Goal: Information Seeking & Learning: Learn about a topic

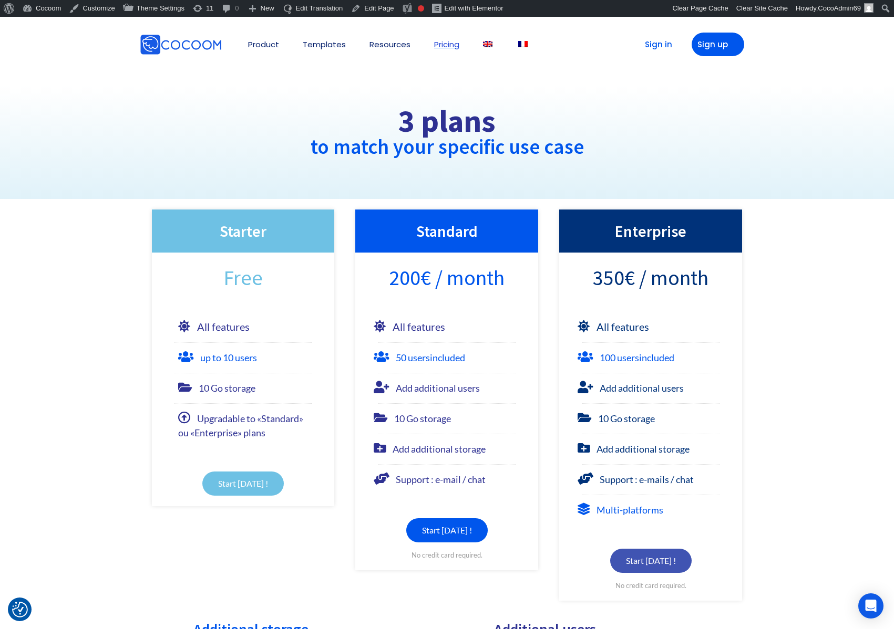
click at [235, 388] on span "10 Go storage" at bounding box center [227, 388] width 57 height 12
click at [96, 386] on section "Starter Free All features up to 10 users 10 Go storage Upgradable to «Standard»…" at bounding box center [447, 405] width 894 height 412
click at [523, 42] on img at bounding box center [522, 44] width 9 height 6
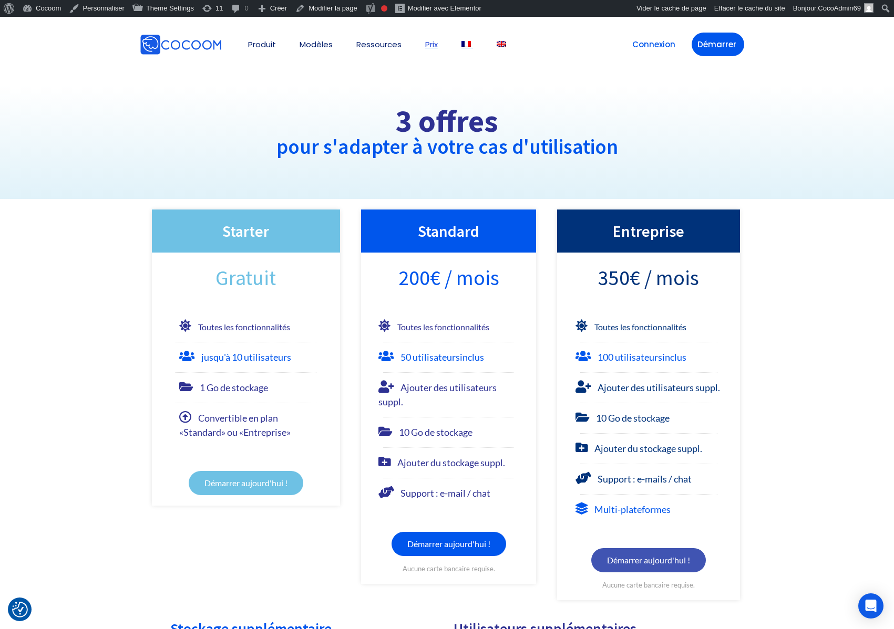
click at [469, 43] on img at bounding box center [465, 44] width 9 height 6
click at [505, 43] on img at bounding box center [500, 44] width 9 height 6
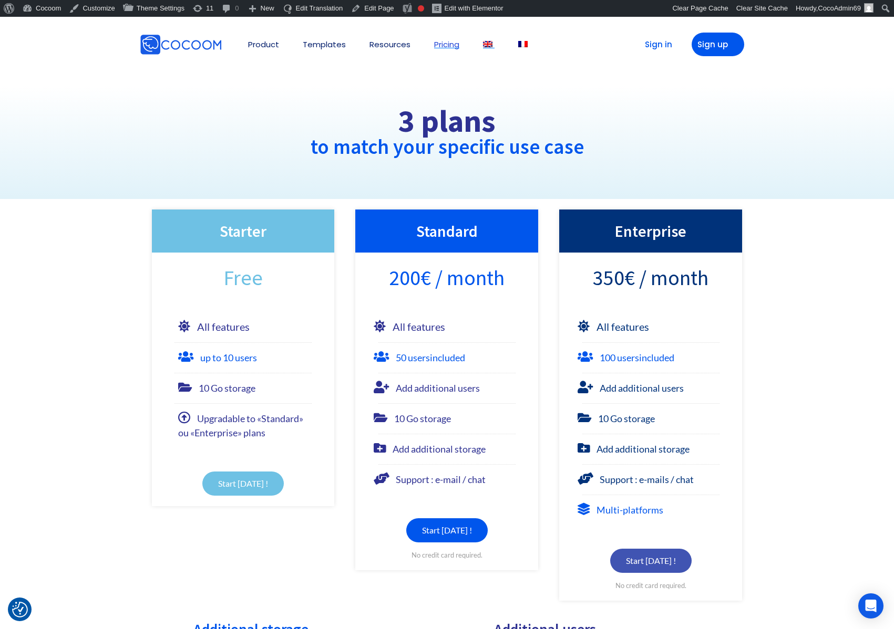
click at [485, 44] on img at bounding box center [487, 44] width 9 height 6
click at [522, 43] on img at bounding box center [522, 44] width 9 height 6
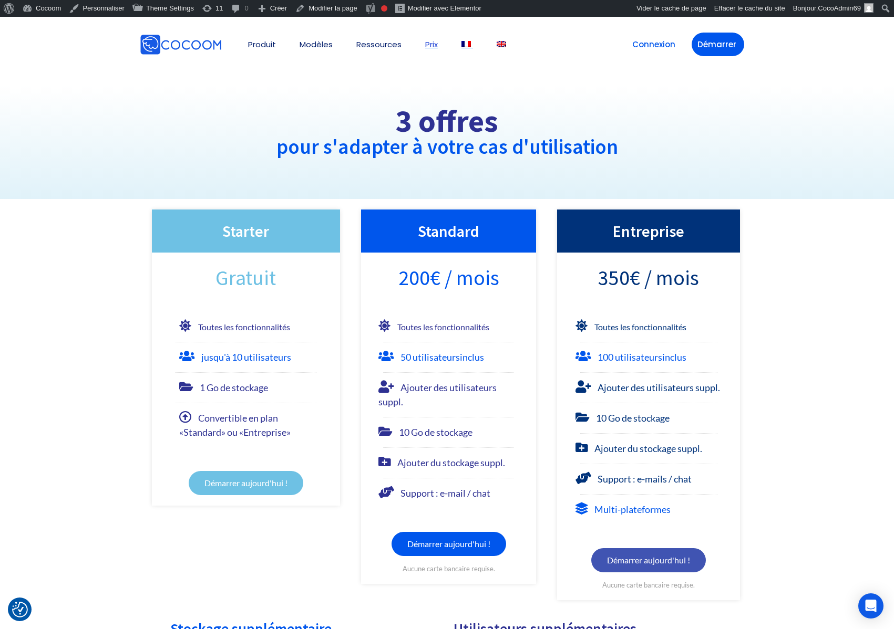
click at [466, 44] on img at bounding box center [465, 44] width 9 height 6
click at [438, 7] on link "Modifier avec Elementor" at bounding box center [438, 8] width 94 height 17
click at [506, 44] on img at bounding box center [500, 44] width 9 height 6
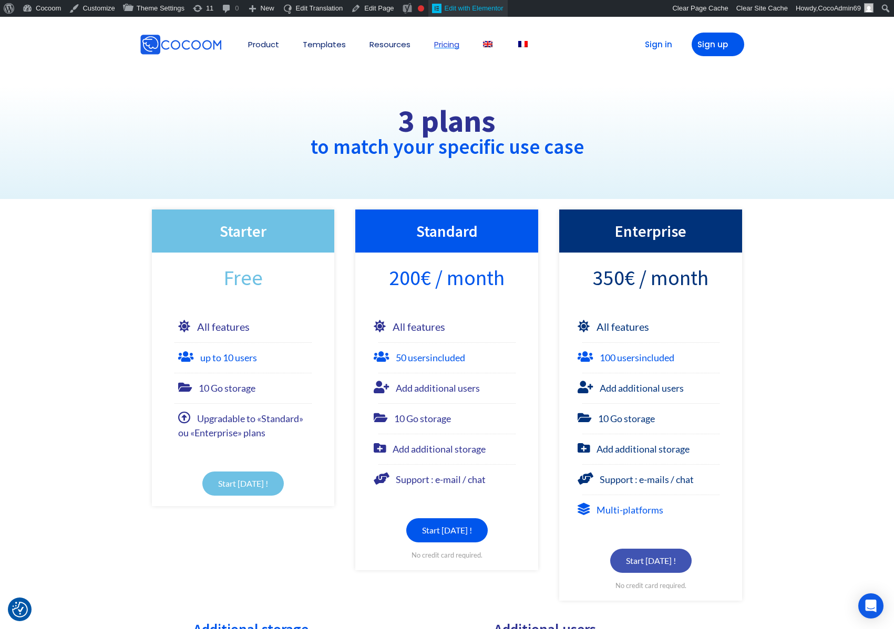
click at [460, 11] on link "Edit with Elementor" at bounding box center [467, 8] width 79 height 17
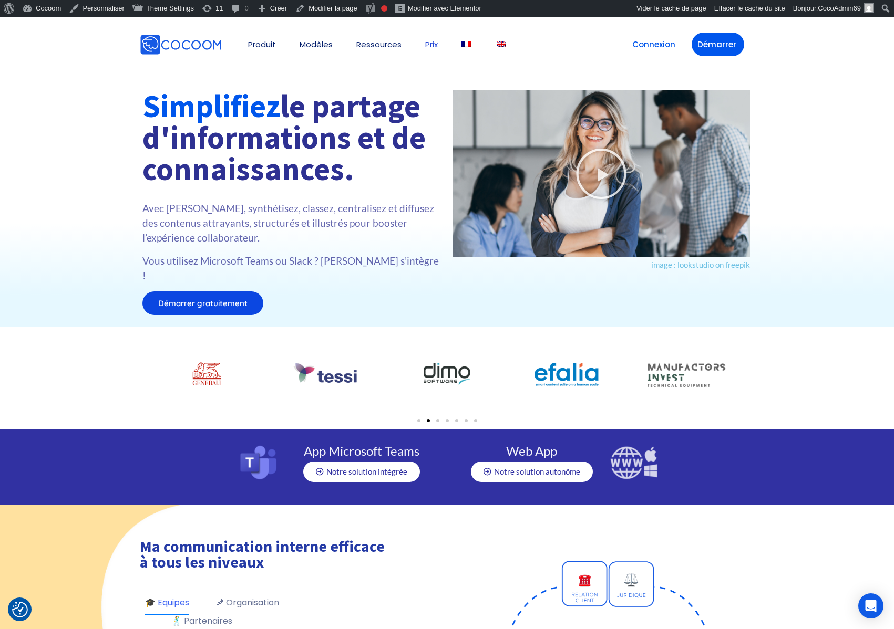
click at [437, 46] on link "Prix" at bounding box center [431, 44] width 13 height 8
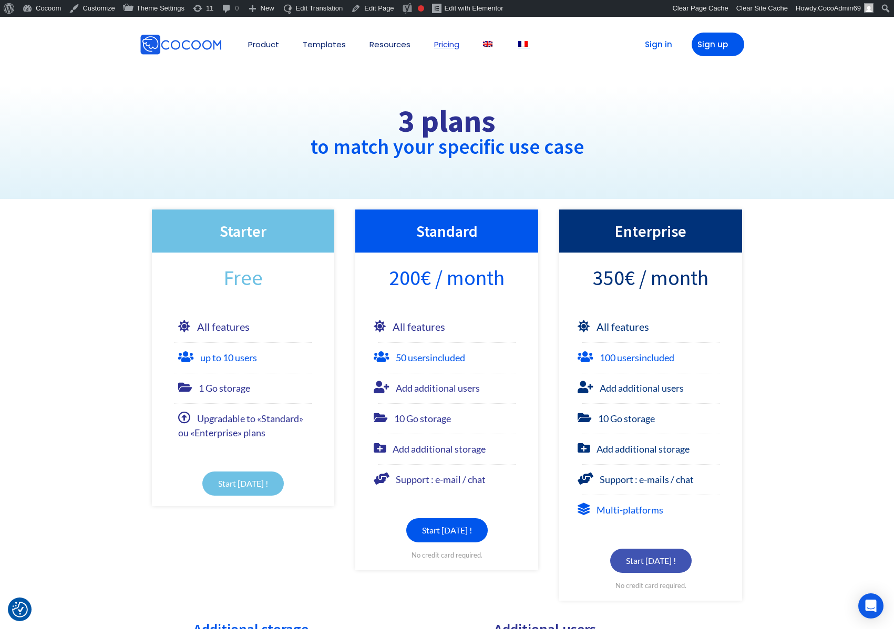
click at [524, 42] on img at bounding box center [522, 44] width 9 height 6
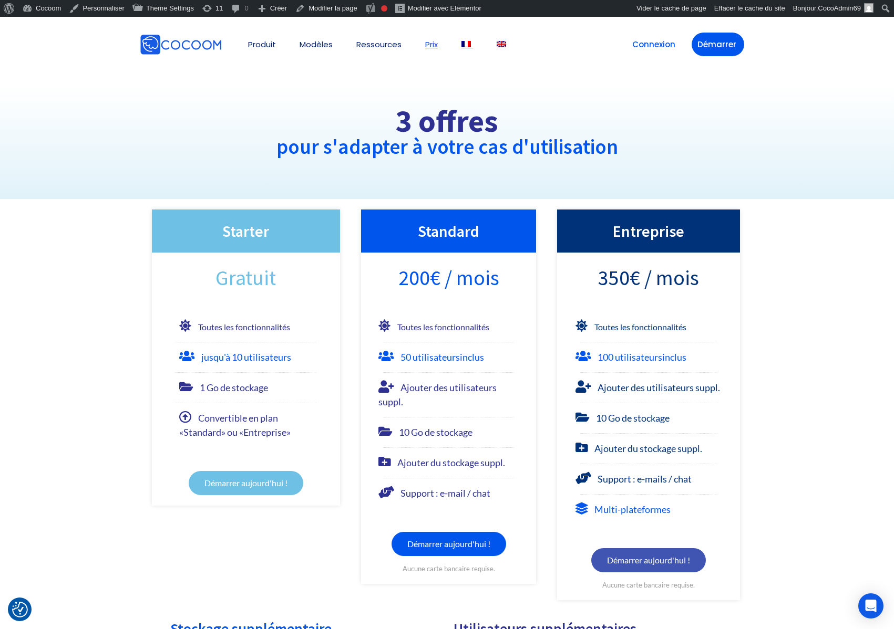
click at [469, 43] on img at bounding box center [465, 44] width 9 height 6
click at [499, 44] on img at bounding box center [500, 44] width 9 height 6
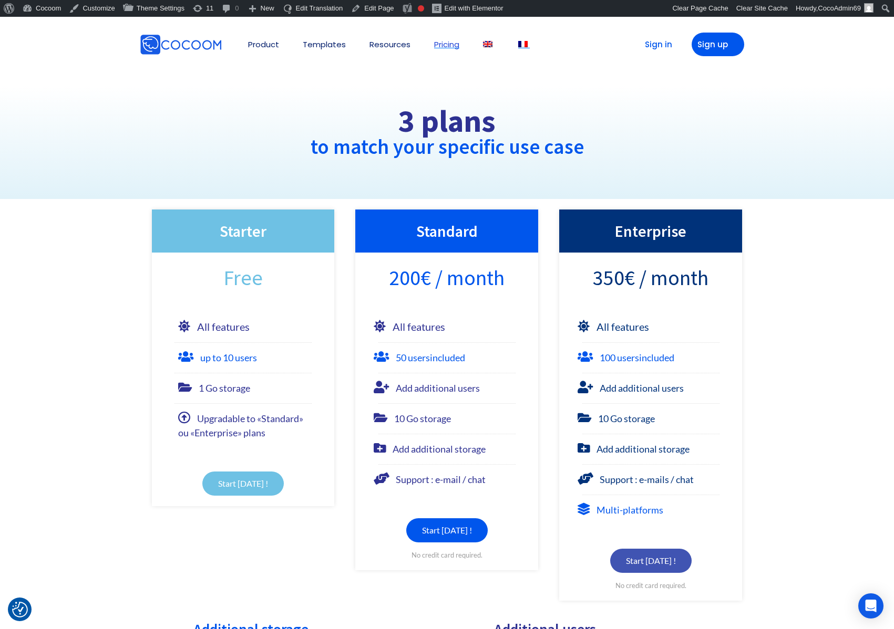
click at [521, 43] on img at bounding box center [522, 44] width 9 height 6
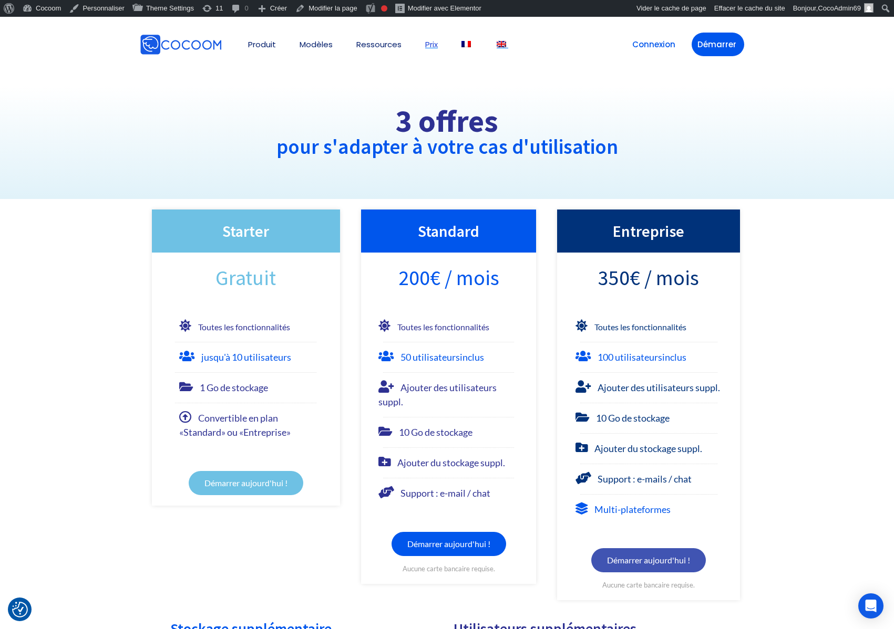
click at [498, 47] on link at bounding box center [502, 44] width 12 height 8
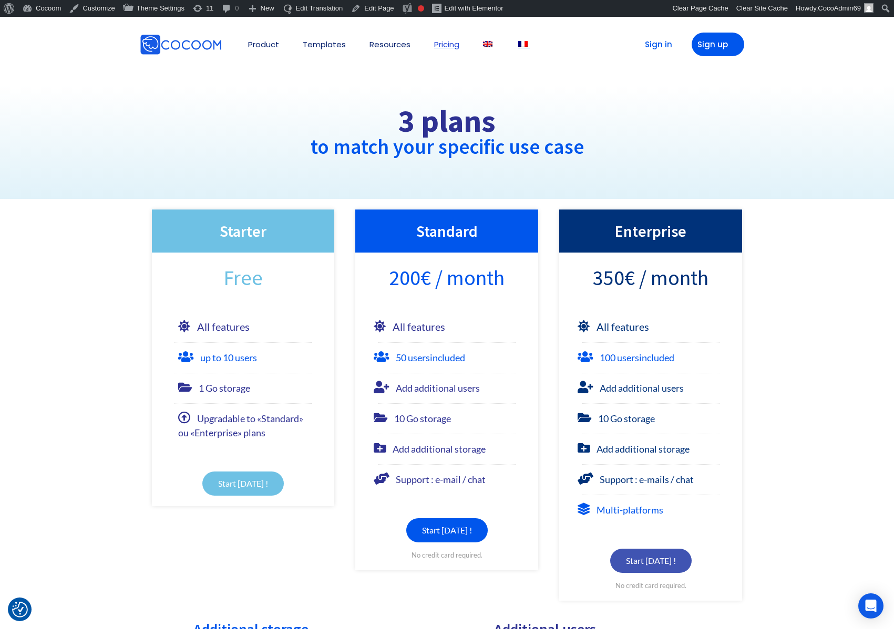
click at [526, 43] on img at bounding box center [522, 44] width 9 height 6
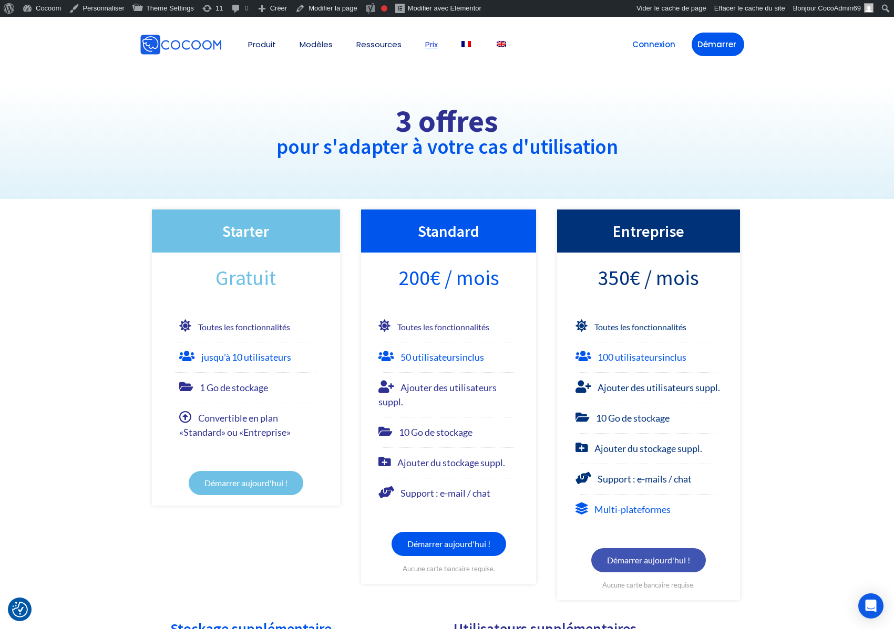
click at [526, 43] on div "Produit 👉 App Microsoft Teams 👉 Web App Cocoom Pourquoi Cocoom App et intégrati…" at bounding box center [429, 44] width 393 height 45
click at [499, 42] on img at bounding box center [500, 44] width 9 height 6
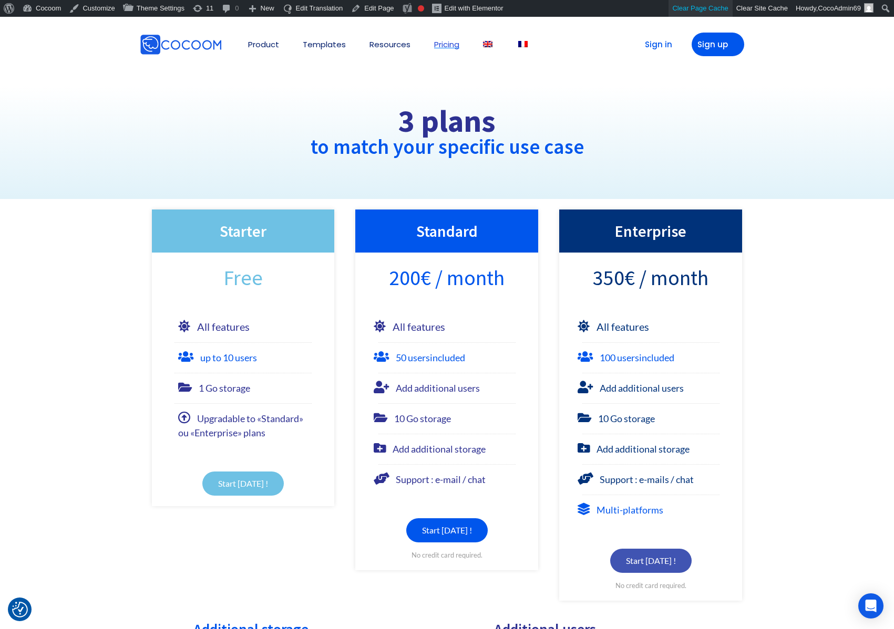
click at [681, 11] on span "Clear Page Cache" at bounding box center [700, 8] width 56 height 8
click at [48, 320] on section "Starter Free All features up to 10 users 1 Go storage Upgradable to «Standard» …" at bounding box center [447, 405] width 894 height 412
